Goal: Information Seeking & Learning: Learn about a topic

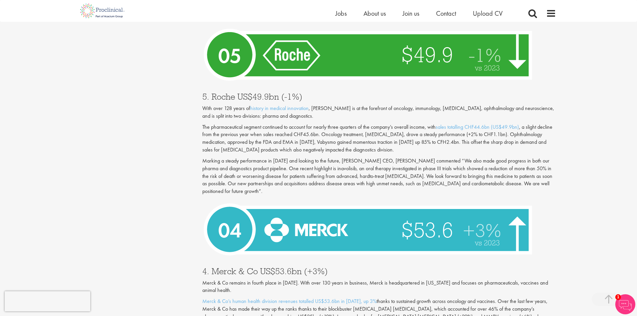
scroll to position [1739, 0]
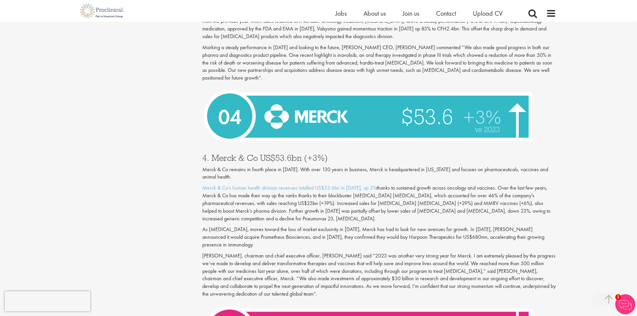
click at [265, 118] on img at bounding box center [369, 116] width 335 height 62
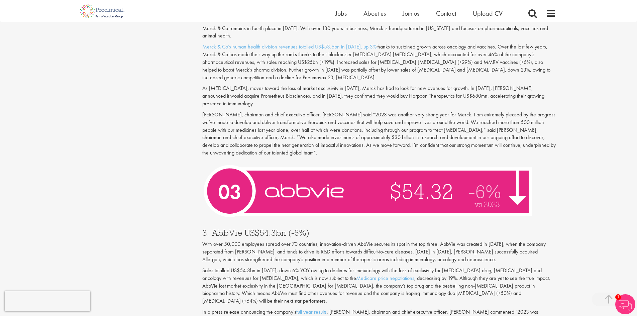
scroll to position [1973, 0]
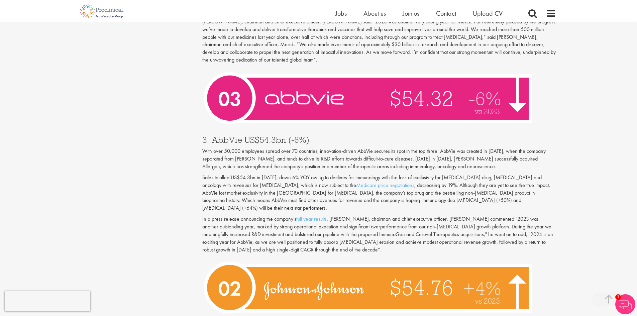
click at [311, 84] on img at bounding box center [369, 98] width 335 height 62
click at [280, 257] on img at bounding box center [369, 288] width 335 height 62
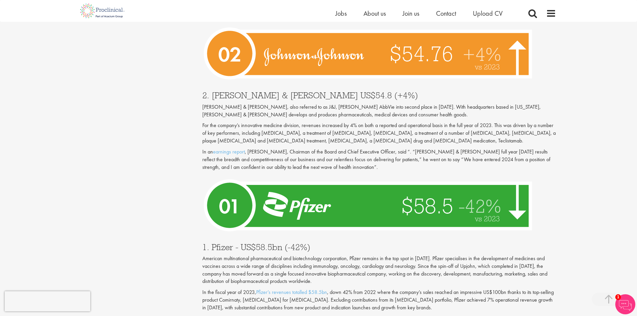
drag, startPoint x: 297, startPoint y: 171, endPoint x: 297, endPoint y: 175, distance: 4.3
click at [297, 175] on img at bounding box center [369, 206] width 335 height 62
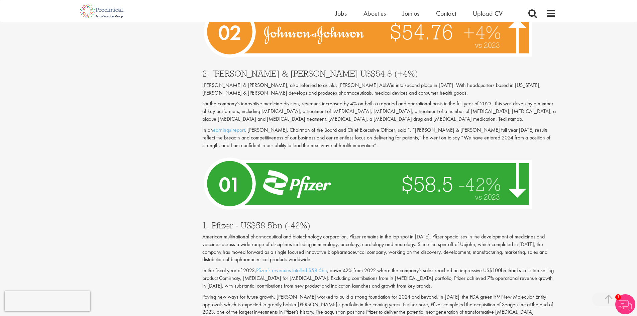
scroll to position [2241, 0]
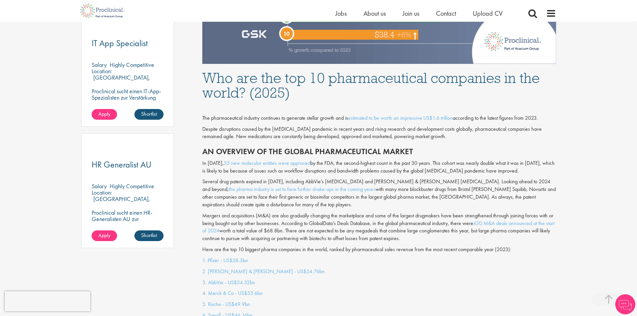
scroll to position [401, 0]
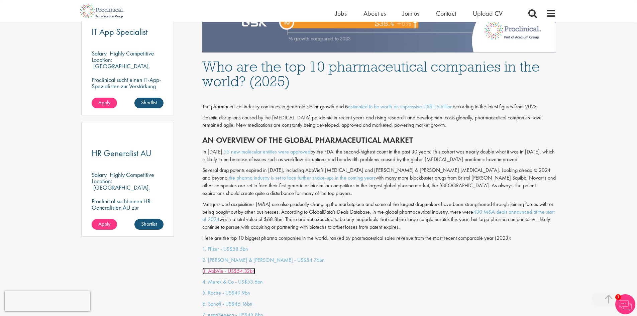
click at [207, 268] on link "3. AbbVie - US$54.32bn" at bounding box center [228, 271] width 53 height 7
